Goal: Navigation & Orientation: Find specific page/section

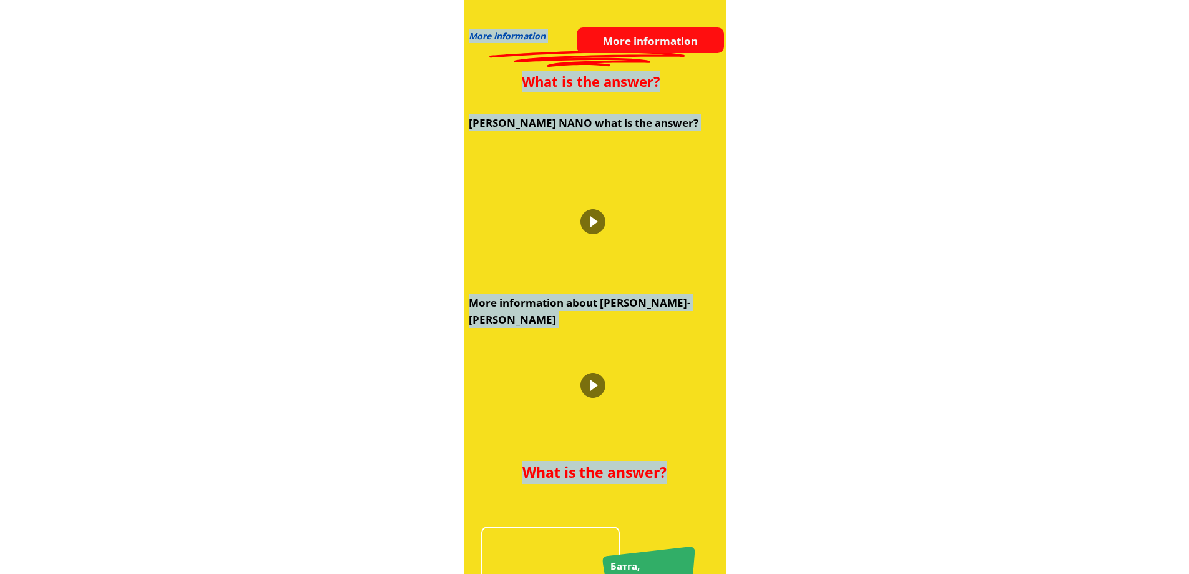
scroll to position [1741, 0]
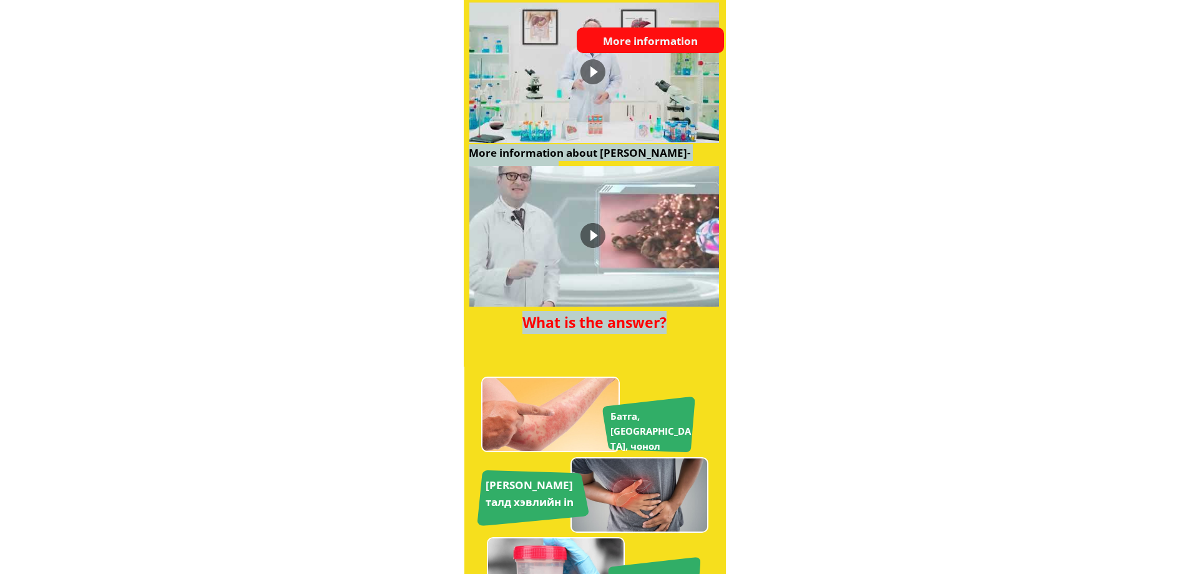
drag, startPoint x: 477, startPoint y: 31, endPoint x: 729, endPoint y: 598, distance: 620.6
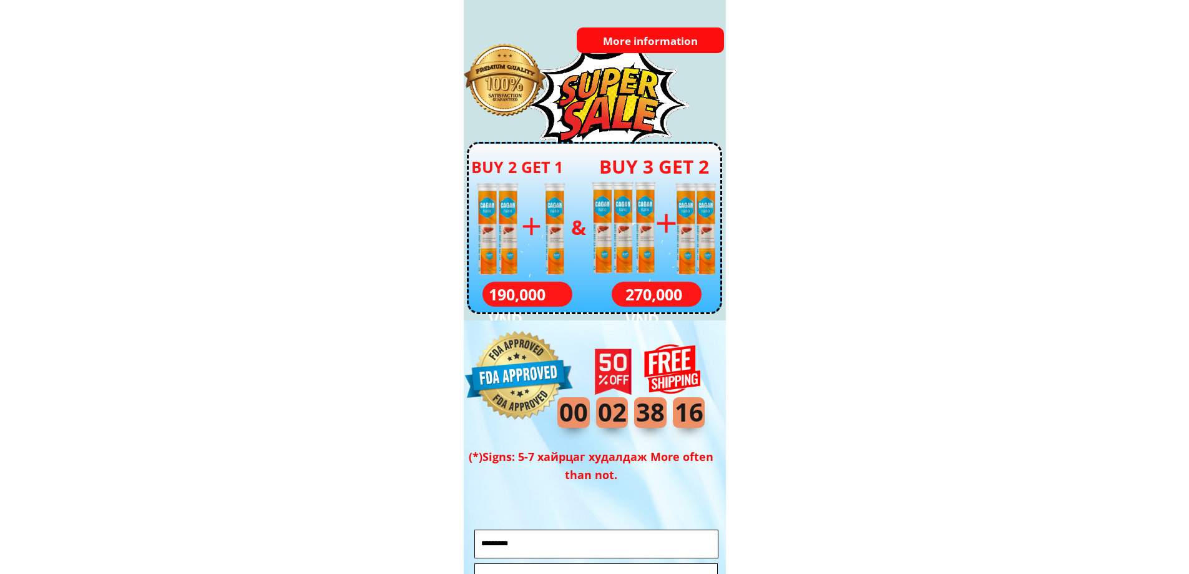
scroll to position [4487, 0]
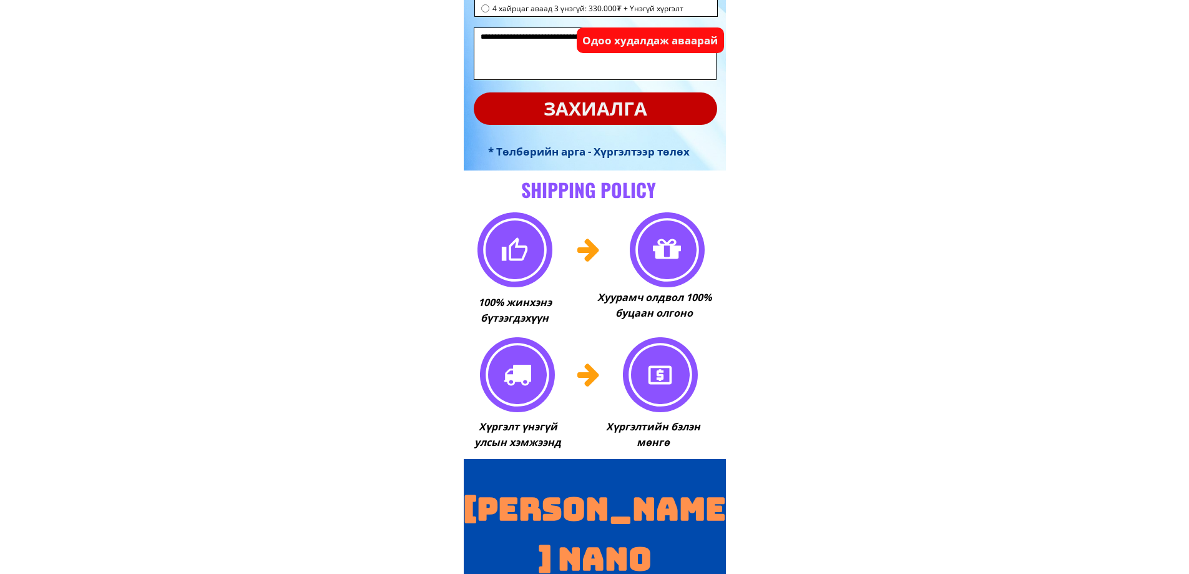
scroll to position [9104, 0]
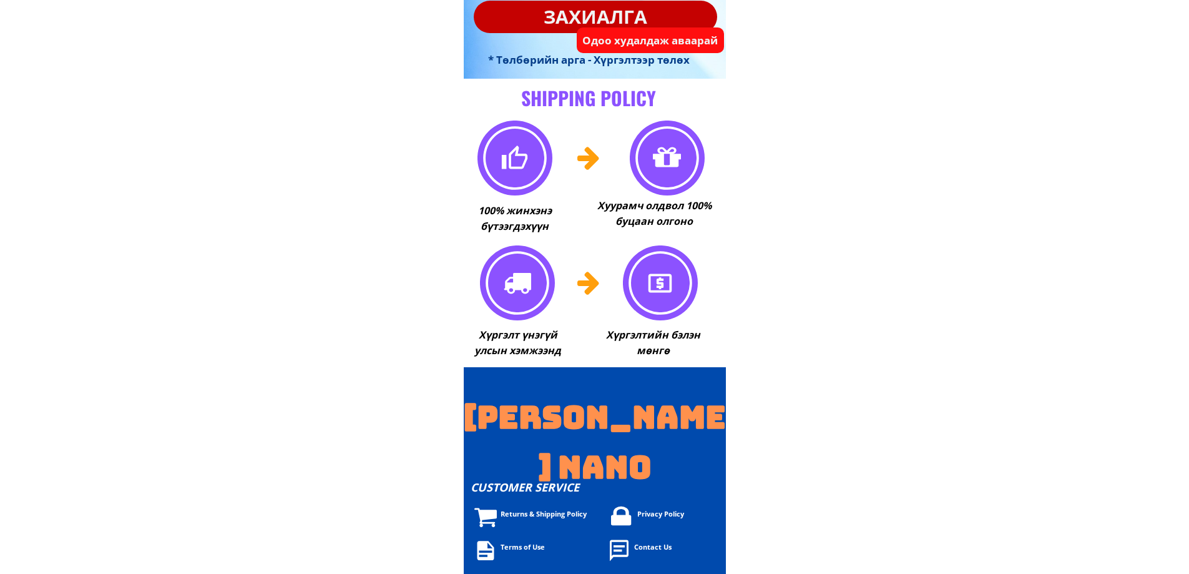
click at [648, 512] on div "Privacy Policy" at bounding box center [783, 513] width 293 height 11
